Goal: Transaction & Acquisition: Subscribe to service/newsletter

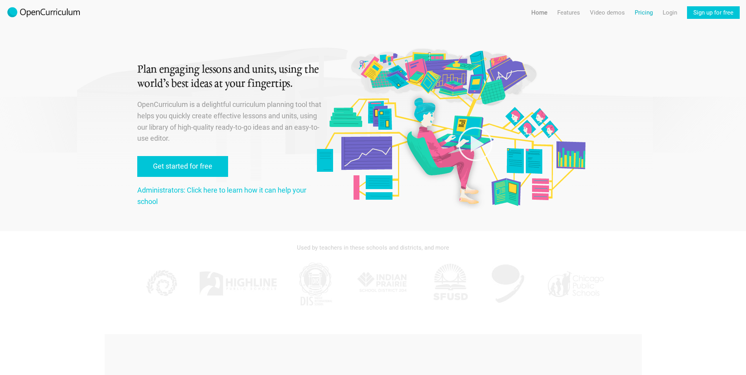
click at [644, 8] on link "Pricing" at bounding box center [644, 12] width 18 height 13
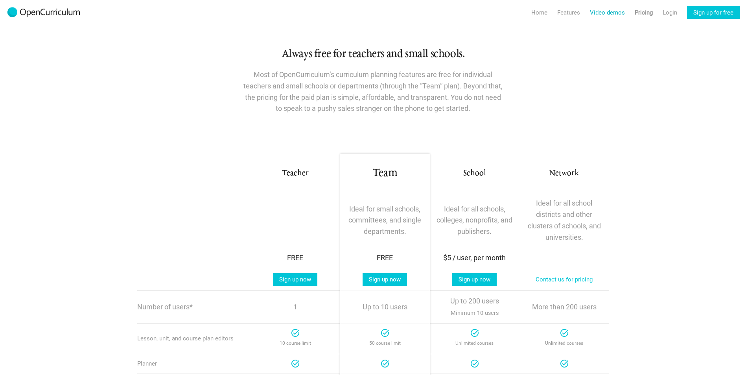
click at [604, 14] on link "Video demos" at bounding box center [607, 12] width 35 height 13
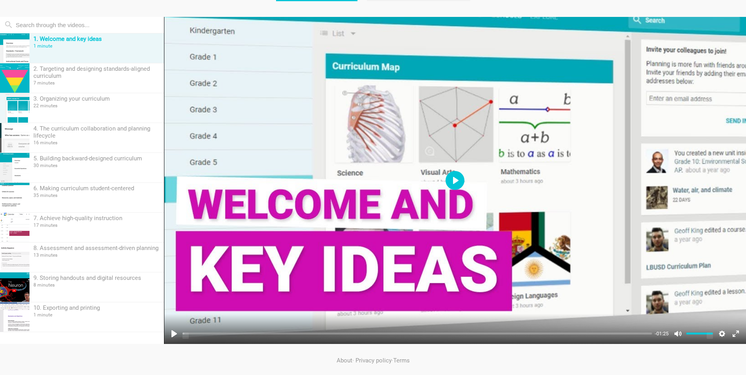
scroll to position [88, 0]
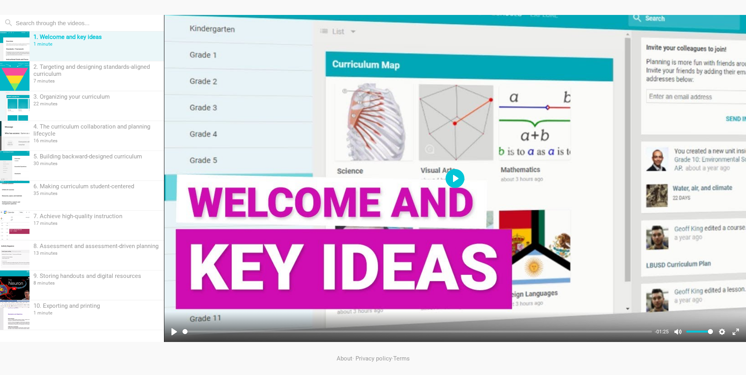
click at [454, 174] on button "Play" at bounding box center [455, 178] width 19 height 19
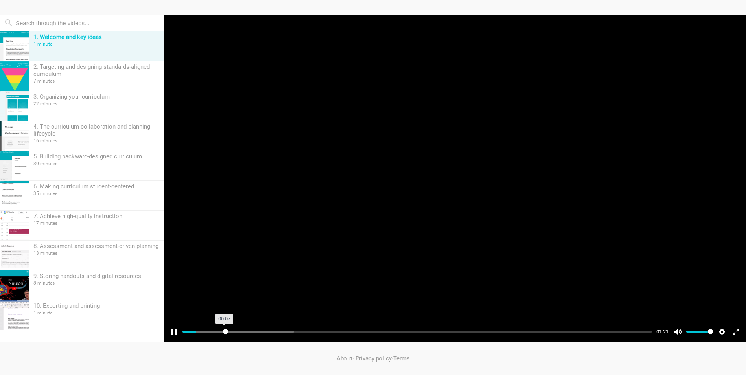
click at [225, 330] on input "Seek" at bounding box center [418, 331] width 470 height 7
click at [269, 330] on input "Seek" at bounding box center [418, 331] width 470 height 7
click at [391, 332] on input "Seek" at bounding box center [418, 331] width 470 height 7
click at [429, 329] on input "Seek" at bounding box center [418, 331] width 470 height 7
click at [454, 332] on input "Seek" at bounding box center [418, 331] width 470 height 7
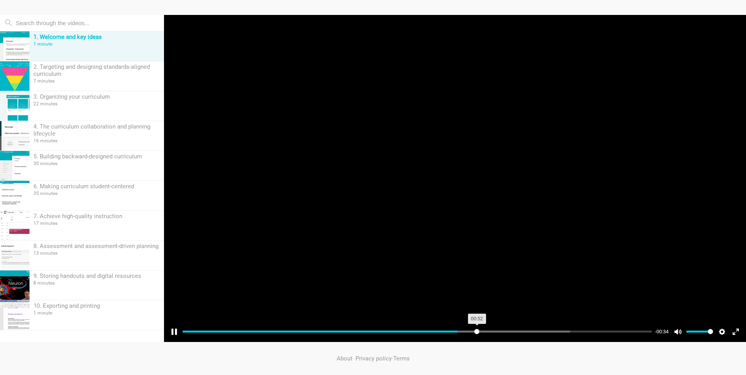
click at [477, 333] on input "Seek" at bounding box center [418, 331] width 470 height 7
click at [510, 332] on input "Seek" at bounding box center [418, 331] width 470 height 7
click at [532, 331] on input "Seek" at bounding box center [418, 331] width 470 height 7
click at [553, 329] on input "Seek" at bounding box center [418, 331] width 470 height 7
click at [573, 328] on input "Seek" at bounding box center [418, 331] width 470 height 7
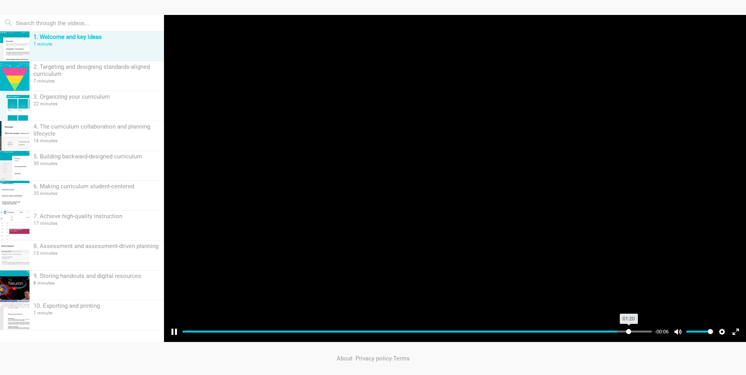
click at [629, 329] on input "Seek" at bounding box center [418, 331] width 470 height 7
type input "99.36"
click at [646, 329] on input "Seek" at bounding box center [418, 331] width 470 height 7
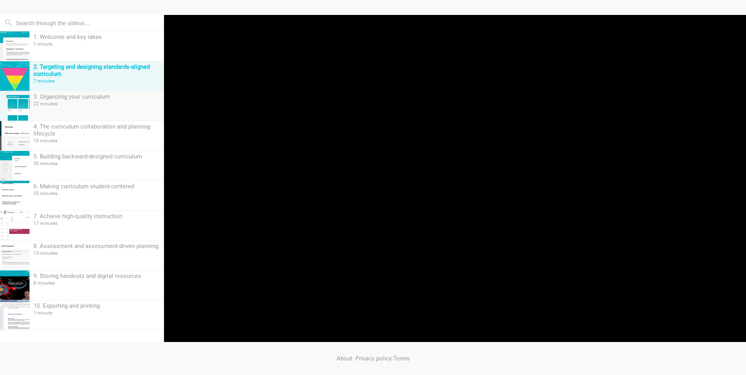
type input "0.66"
click at [68, 105] on div "22 minutes" at bounding box center [96, 104] width 127 height 6
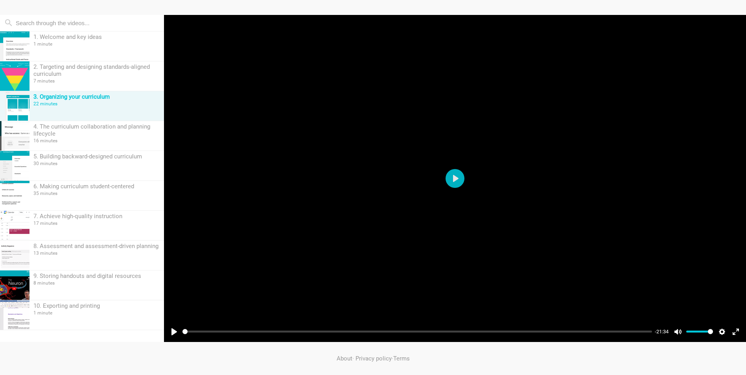
click at [201, 325] on div "Pause Play % buffered 01:12 -21:34 Unmute Mute Disable captions Enable captions…" at bounding box center [455, 327] width 582 height 30
click at [203, 330] on input "Seek" at bounding box center [418, 331] width 470 height 7
click at [242, 333] on input "Seek" at bounding box center [418, 331] width 470 height 7
click at [269, 333] on input "Seek" at bounding box center [418, 331] width 470 height 7
click at [289, 331] on input "Seek" at bounding box center [418, 331] width 470 height 7
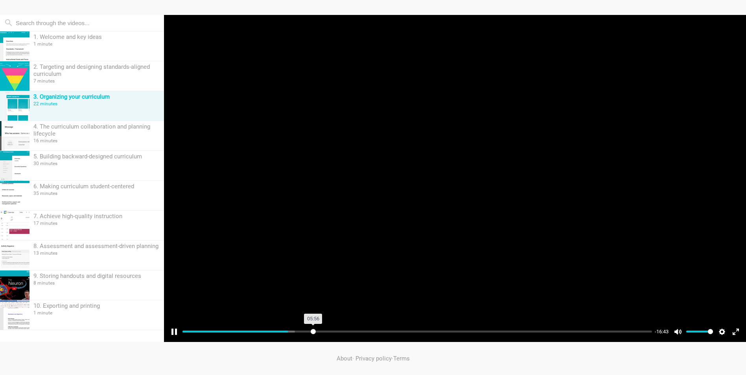
click at [313, 331] on input "Seek" at bounding box center [418, 331] width 470 height 7
click at [342, 331] on input "Seek" at bounding box center [418, 331] width 470 height 7
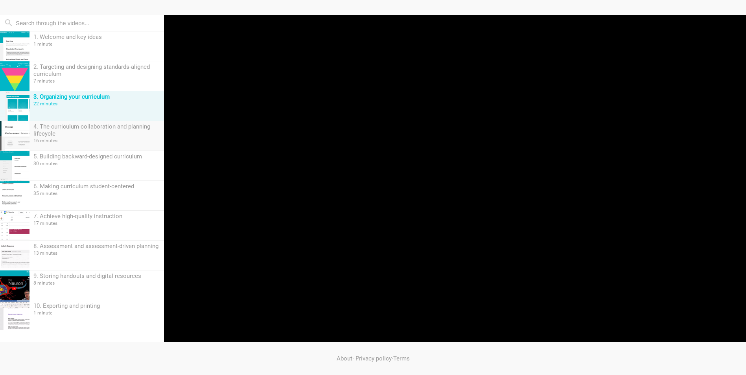
type input "34.01"
click at [99, 135] on div "4. The curriculum collaboration and planning lifecycle" at bounding box center [96, 130] width 127 height 14
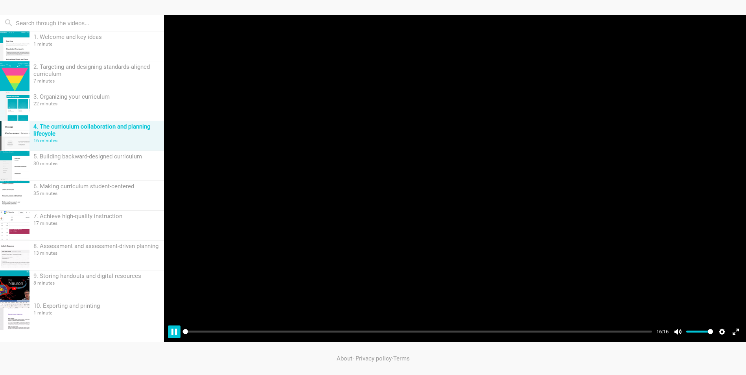
click at [172, 329] on button "Pause Play" at bounding box center [174, 332] width 13 height 13
click at [177, 330] on button "Pause Play" at bounding box center [174, 332] width 13 height 13
click at [229, 330] on input "Seek" at bounding box center [418, 331] width 470 height 7
drag, startPoint x: 234, startPoint y: 331, endPoint x: 425, endPoint y: 328, distance: 190.8
click at [425, 328] on input "Seek" at bounding box center [418, 331] width 470 height 7
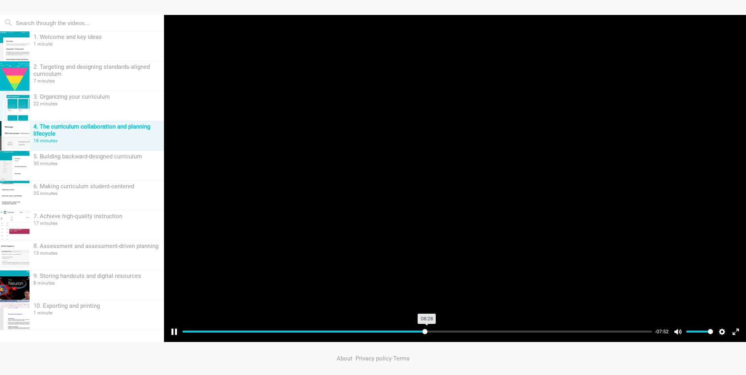
click at [427, 332] on input "Seek" at bounding box center [418, 331] width 470 height 7
click at [440, 330] on input "Seek" at bounding box center [418, 331] width 470 height 7
drag, startPoint x: 443, startPoint y: 329, endPoint x: 550, endPoint y: 324, distance: 106.7
click at [550, 328] on input "Seek" at bounding box center [418, 331] width 470 height 7
click at [536, 332] on input "Seek" at bounding box center [418, 331] width 470 height 7
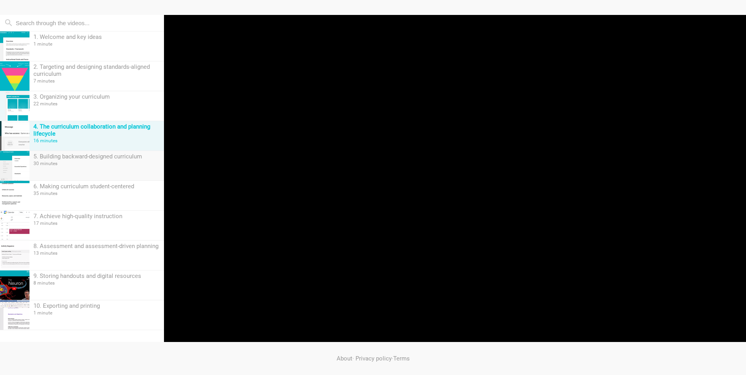
type input "77.49"
click at [94, 169] on div "5. Building backward-designed curriculum 30 minutes" at bounding box center [97, 166] width 135 height 30
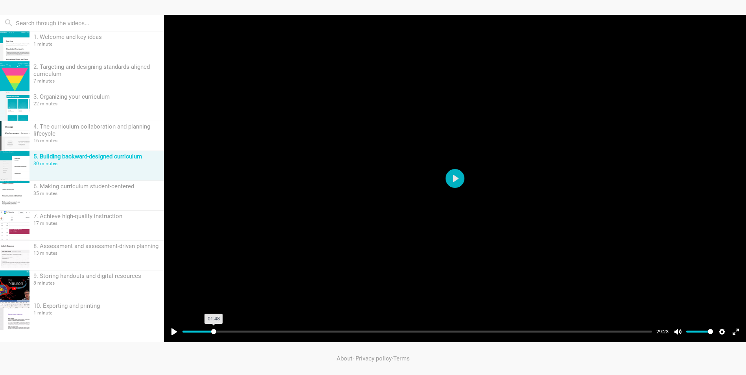
click at [214, 332] on input "Seek" at bounding box center [418, 331] width 470 height 7
click at [241, 331] on input "Seek" at bounding box center [418, 331] width 470 height 7
click at [268, 330] on input "Seek" at bounding box center [418, 331] width 470 height 7
click at [300, 329] on input "Seek" at bounding box center [418, 331] width 470 height 7
click at [323, 331] on input "Seek" at bounding box center [418, 331] width 470 height 7
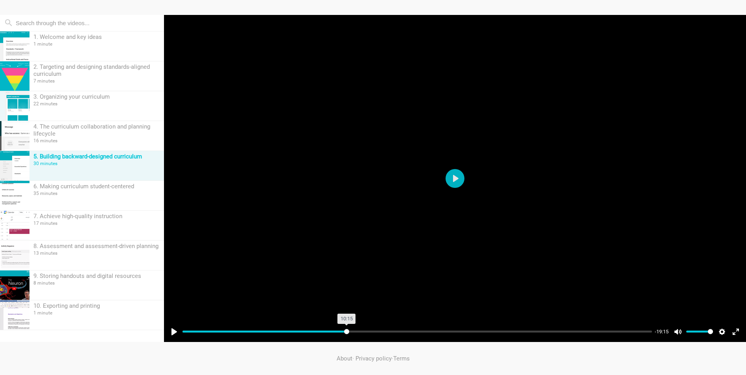
click at [347, 333] on input "Seek" at bounding box center [418, 331] width 470 height 7
click at [367, 332] on input "Seek" at bounding box center [418, 331] width 470 height 7
click at [380, 329] on input "Seek" at bounding box center [418, 331] width 470 height 7
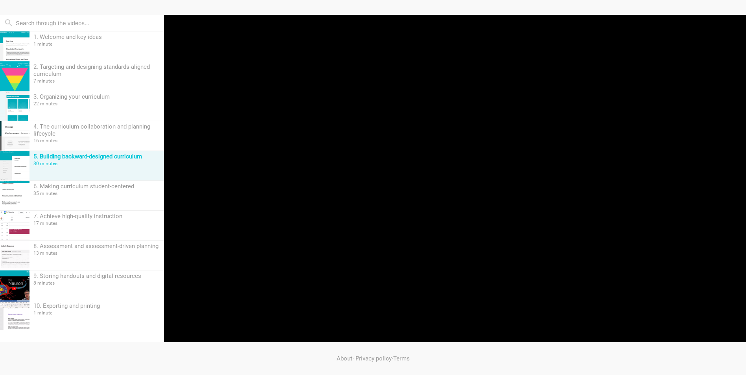
type input "41.98"
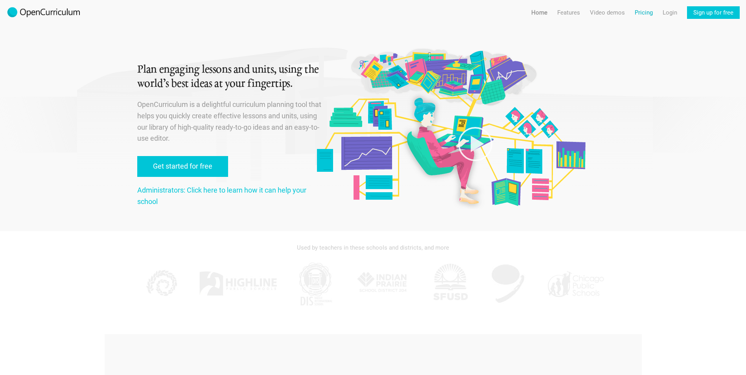
click at [648, 15] on link "Pricing" at bounding box center [644, 12] width 18 height 13
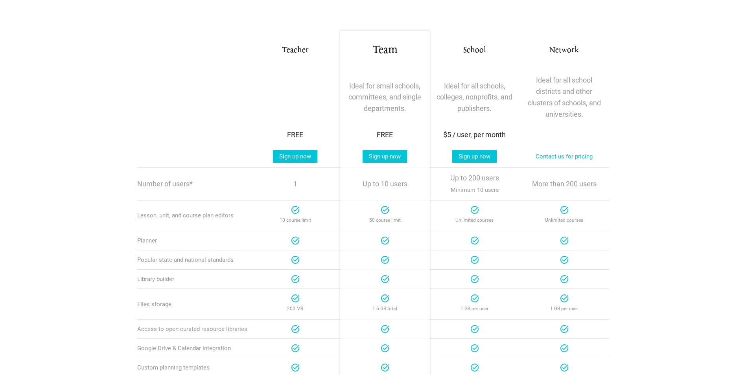
scroll to position [79, 0]
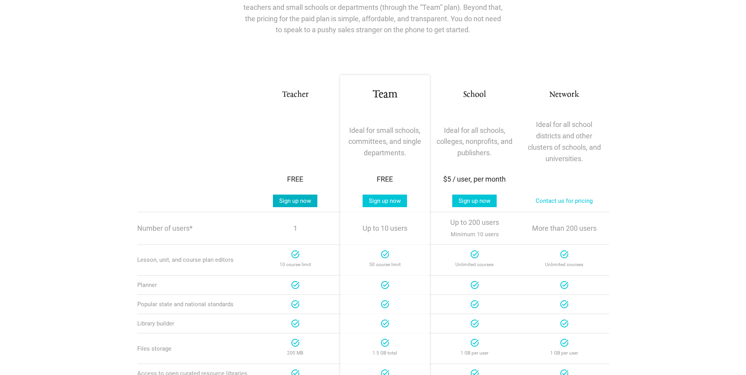
click at [287, 202] on link "Sign up now" at bounding box center [295, 201] width 44 height 13
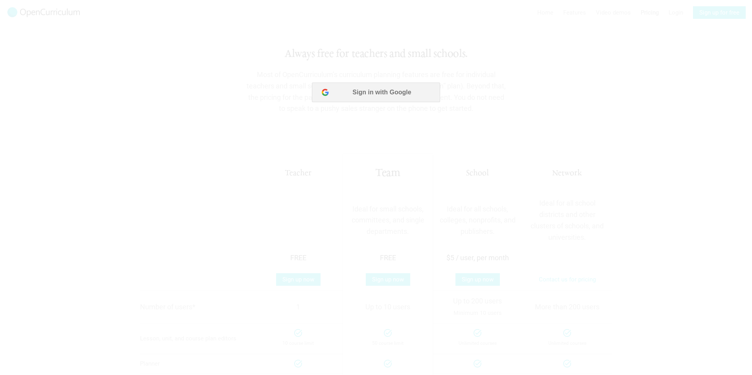
scroll to position [0, 0]
click at [364, 114] on div at bounding box center [376, 187] width 752 height 375
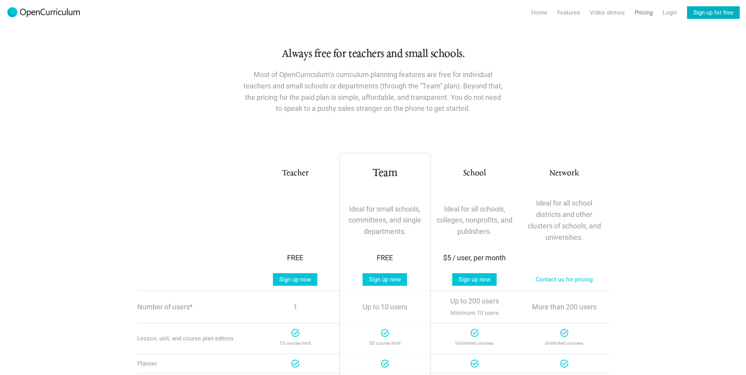
click at [709, 10] on link "Sign up for free" at bounding box center [713, 12] width 53 height 13
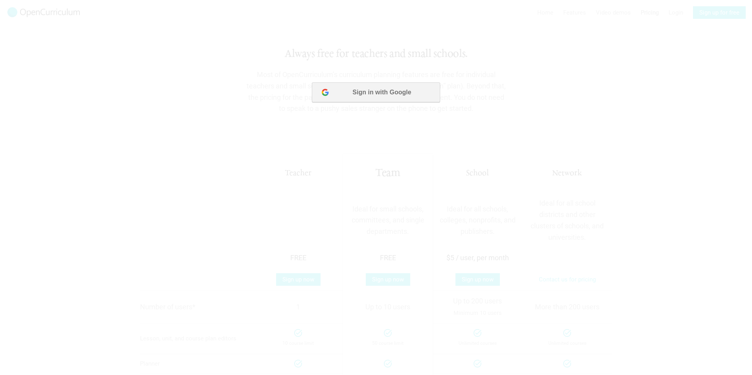
click at [383, 97] on button "Sign in with Google" at bounding box center [376, 93] width 128 height 20
